Goal: Task Accomplishment & Management: Use online tool/utility

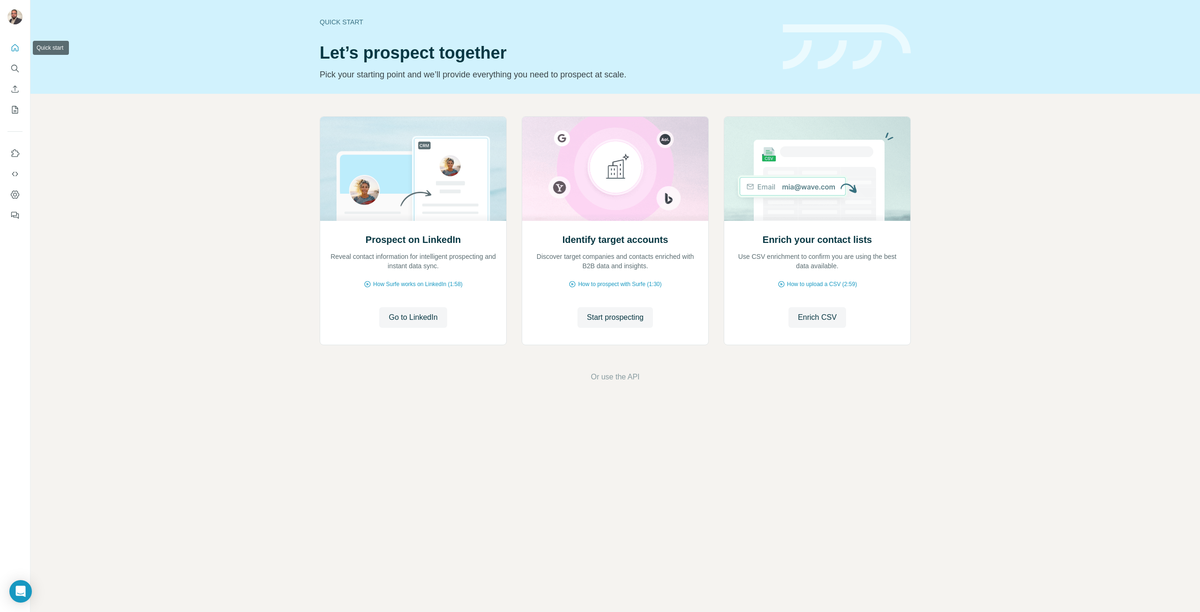
click at [15, 47] on icon "Quick start" at bounding box center [14, 47] width 9 height 9
click at [15, 90] on icon "Enrich CSV" at bounding box center [14, 88] width 9 height 9
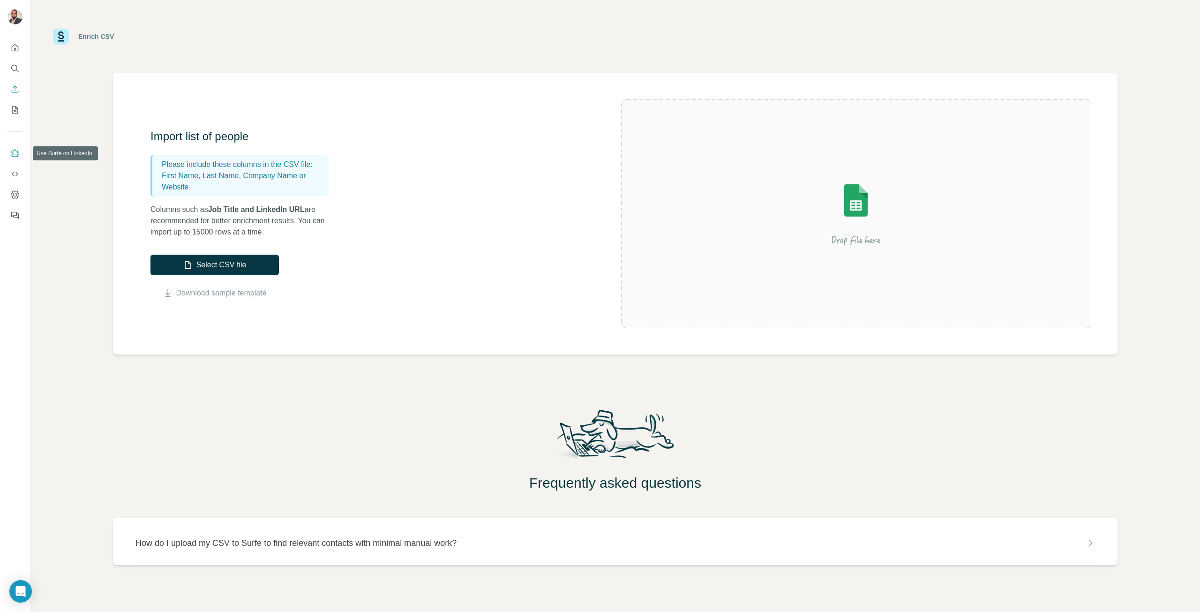
click at [16, 151] on icon "Use Surfe on LinkedIn" at bounding box center [14, 153] width 9 height 9
click at [13, 47] on icon "Quick start" at bounding box center [14, 47] width 9 height 9
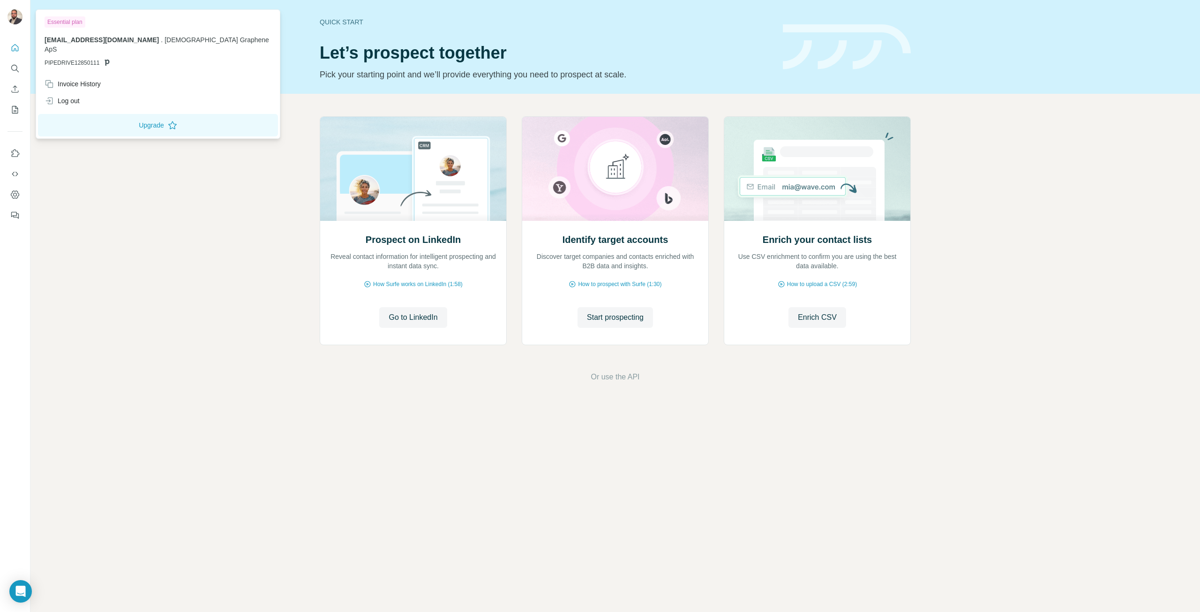
click at [16, 15] on img at bounding box center [15, 16] width 15 height 15
click at [18, 18] on img at bounding box center [15, 16] width 15 height 15
drag, startPoint x: 1183, startPoint y: 0, endPoint x: 927, endPoint y: 53, distance: 261.5
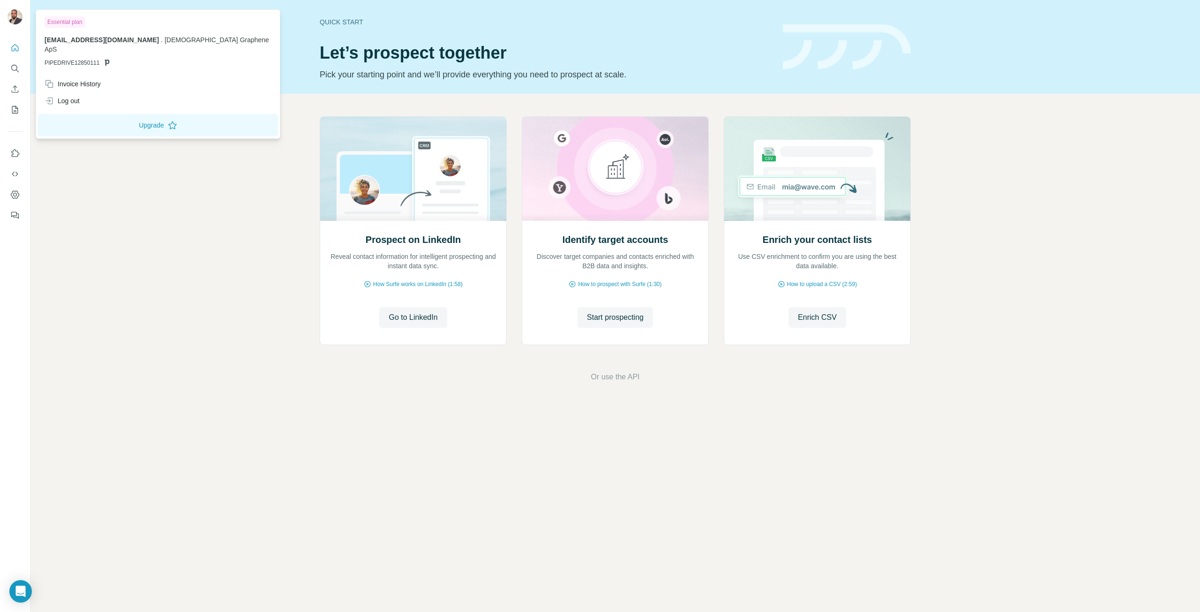
click at [927, 53] on div "Quick start Let’s prospect together Pick your starting point and we’ll provide …" at bounding box center [615, 47] width 1170 height 94
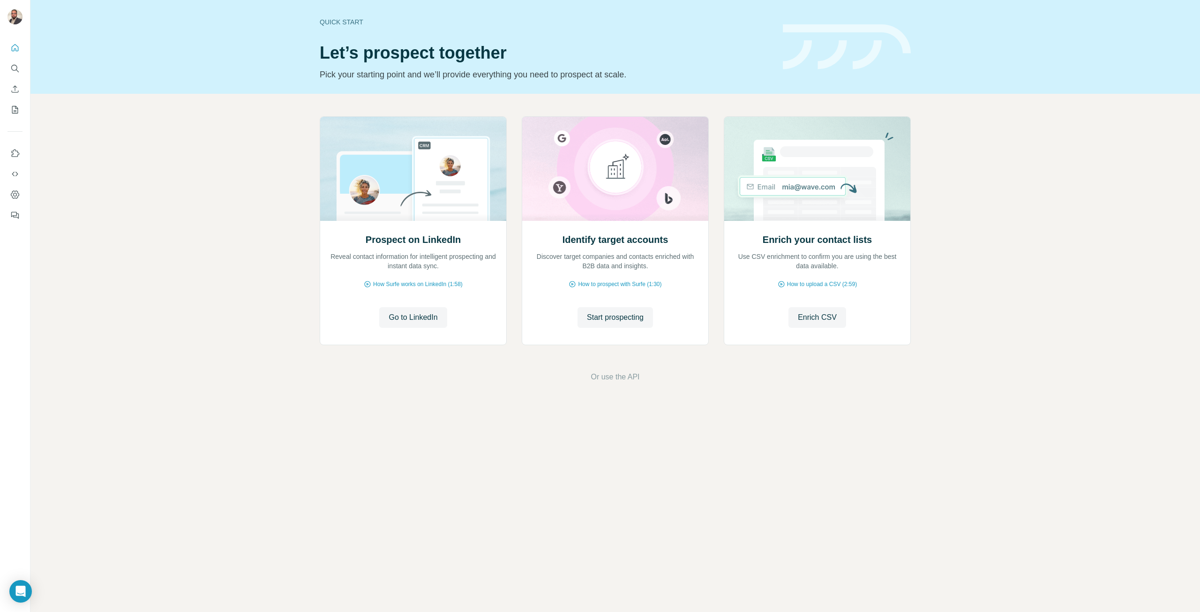
click at [349, 23] on div "Quick start" at bounding box center [546, 21] width 452 height 9
click at [822, 317] on span "Enrich CSV" at bounding box center [817, 317] width 39 height 11
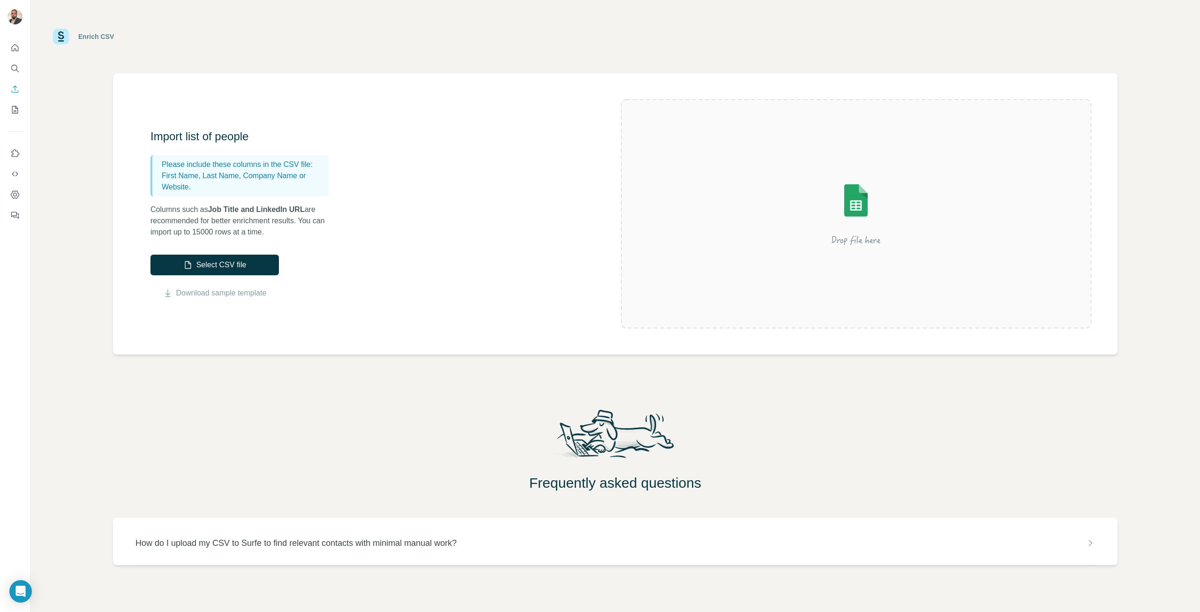
click at [220, 292] on link "Download sample template" at bounding box center [221, 292] width 90 height 11
click at [229, 265] on button "Select CSV file" at bounding box center [214, 265] width 128 height 21
click at [217, 262] on button "Select CSV file" at bounding box center [214, 265] width 128 height 21
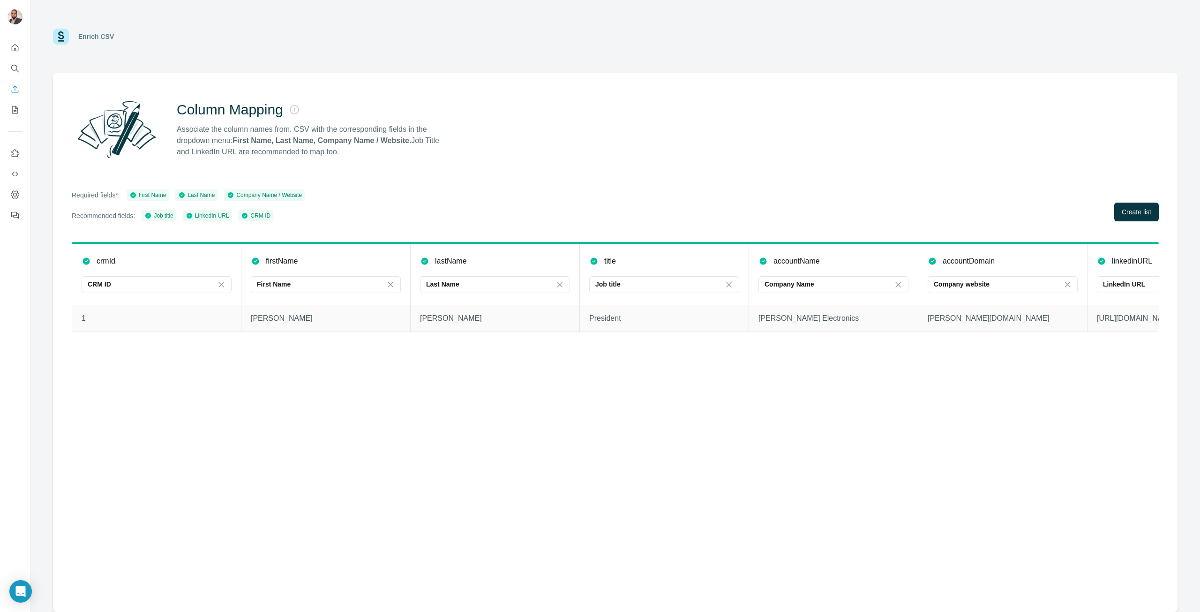
click at [1138, 209] on span "Create list" at bounding box center [1137, 211] width 30 height 9
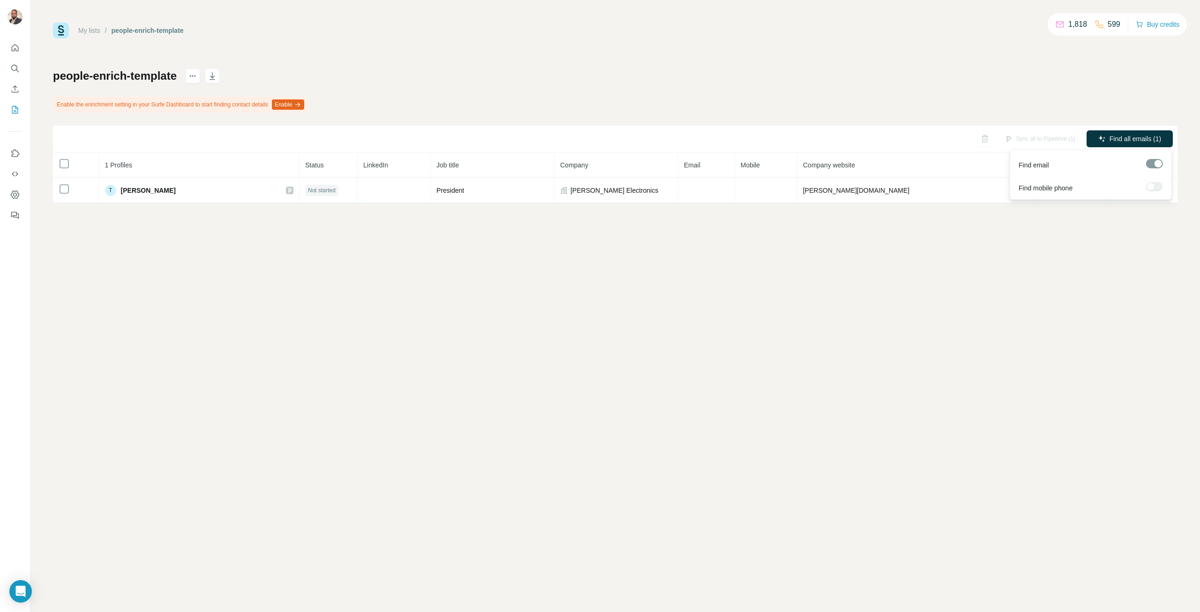
click at [1135, 136] on span "Find all emails (1)" at bounding box center [1136, 138] width 52 height 9
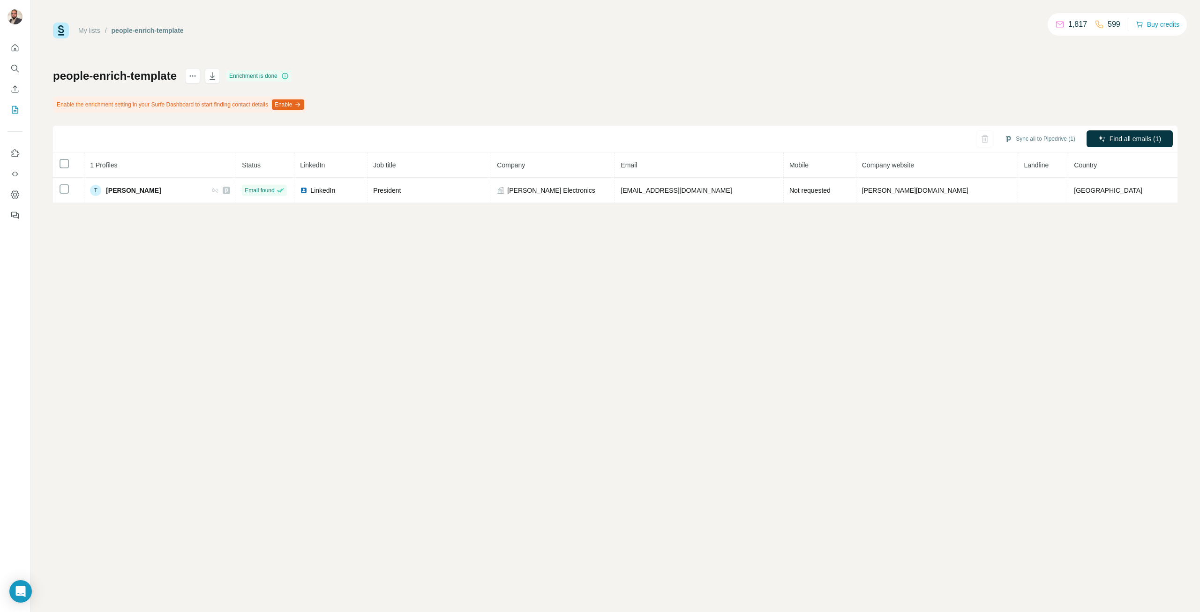
click at [1042, 138] on button "Sync all to Pipedrive (1)" at bounding box center [1040, 139] width 84 height 14
click at [1049, 138] on button "Sync all to Pipedrive (1)" at bounding box center [1040, 139] width 84 height 14
click at [1040, 207] on button "Sync all to Pipedrive" at bounding box center [1026, 209] width 104 height 19
drag, startPoint x: 560, startPoint y: 193, endPoint x: 505, endPoint y: 199, distance: 55.2
click at [505, 199] on td "[PERSON_NAME] Electronics" at bounding box center [542, 190] width 124 height 25
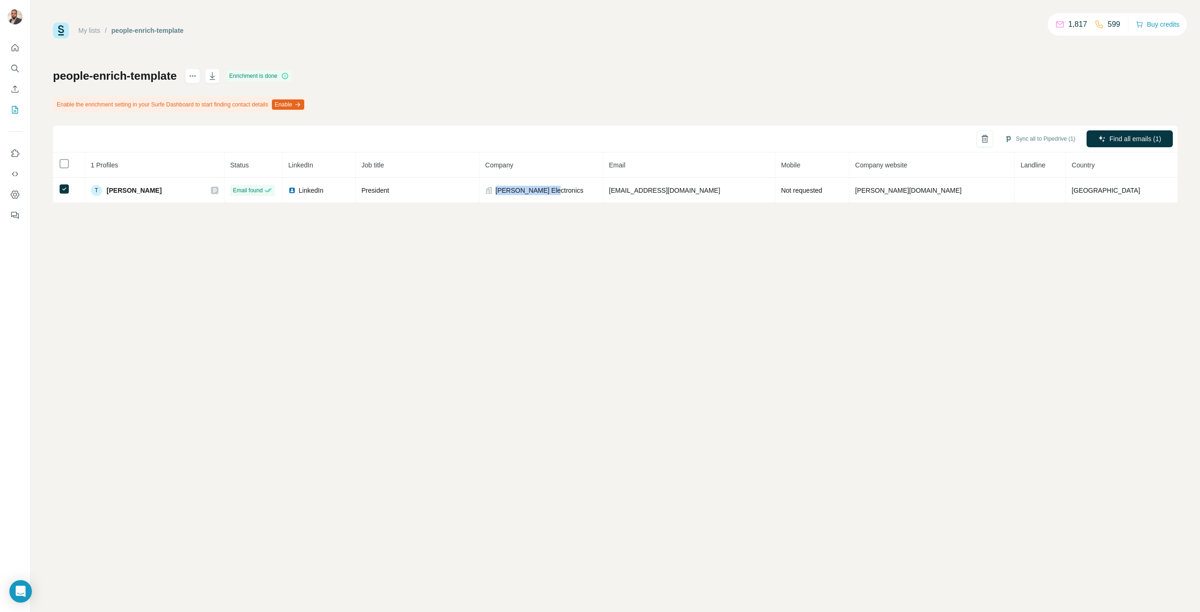
copy span "[PERSON_NAME] Electronics"
